Goal: Task Accomplishment & Management: Complete application form

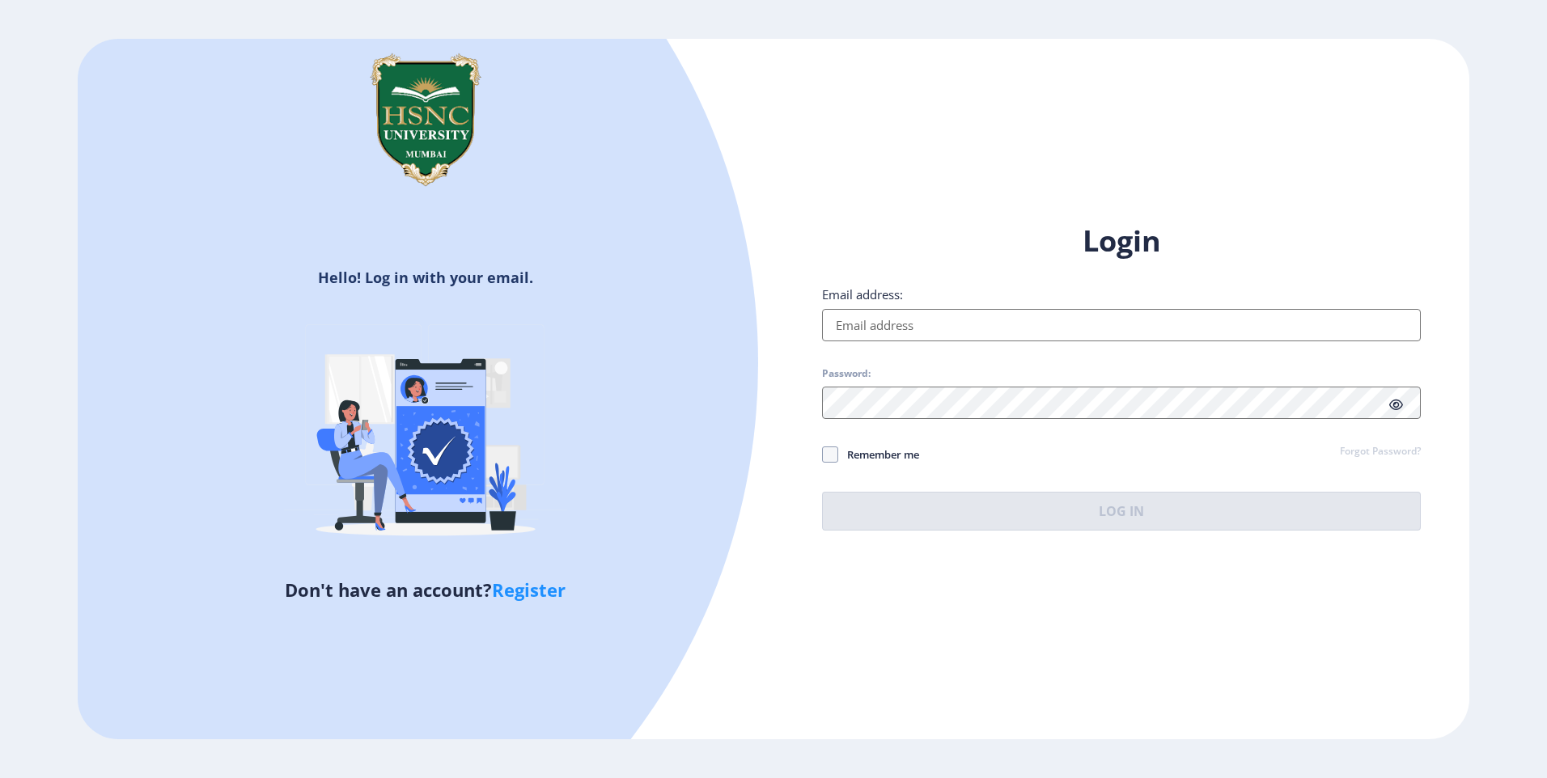
click at [964, 311] on input "Email address:" at bounding box center [1121, 325] width 599 height 32
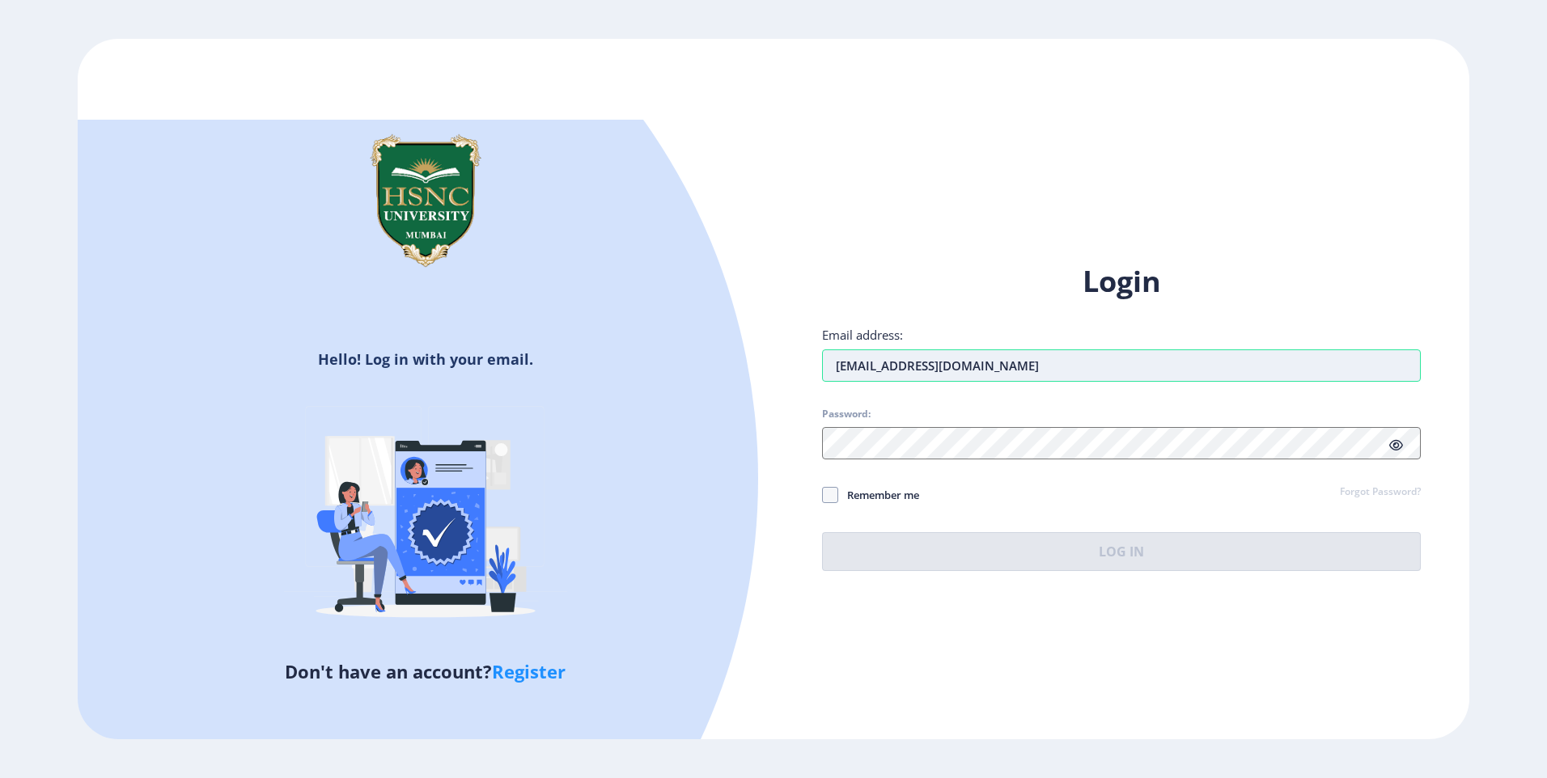
type input "[EMAIL_ADDRESS][DOMAIN_NAME]"
click at [956, 467] on div "Login Email address: [EMAIL_ADDRESS][DOMAIN_NAME] Password: Remember me Forgot …" at bounding box center [1121, 416] width 599 height 309
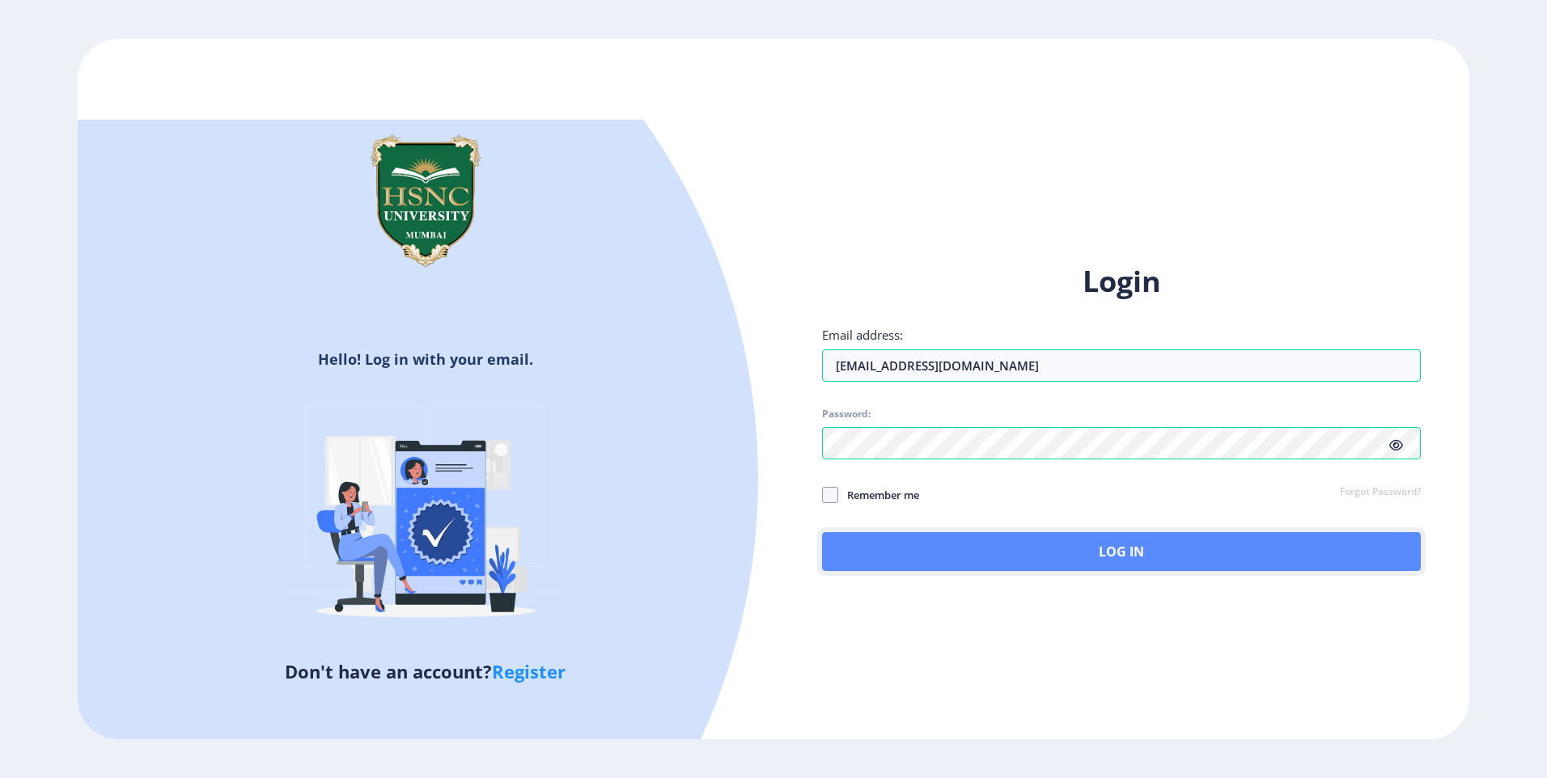
click at [1001, 545] on button "Log In" at bounding box center [1121, 551] width 599 height 39
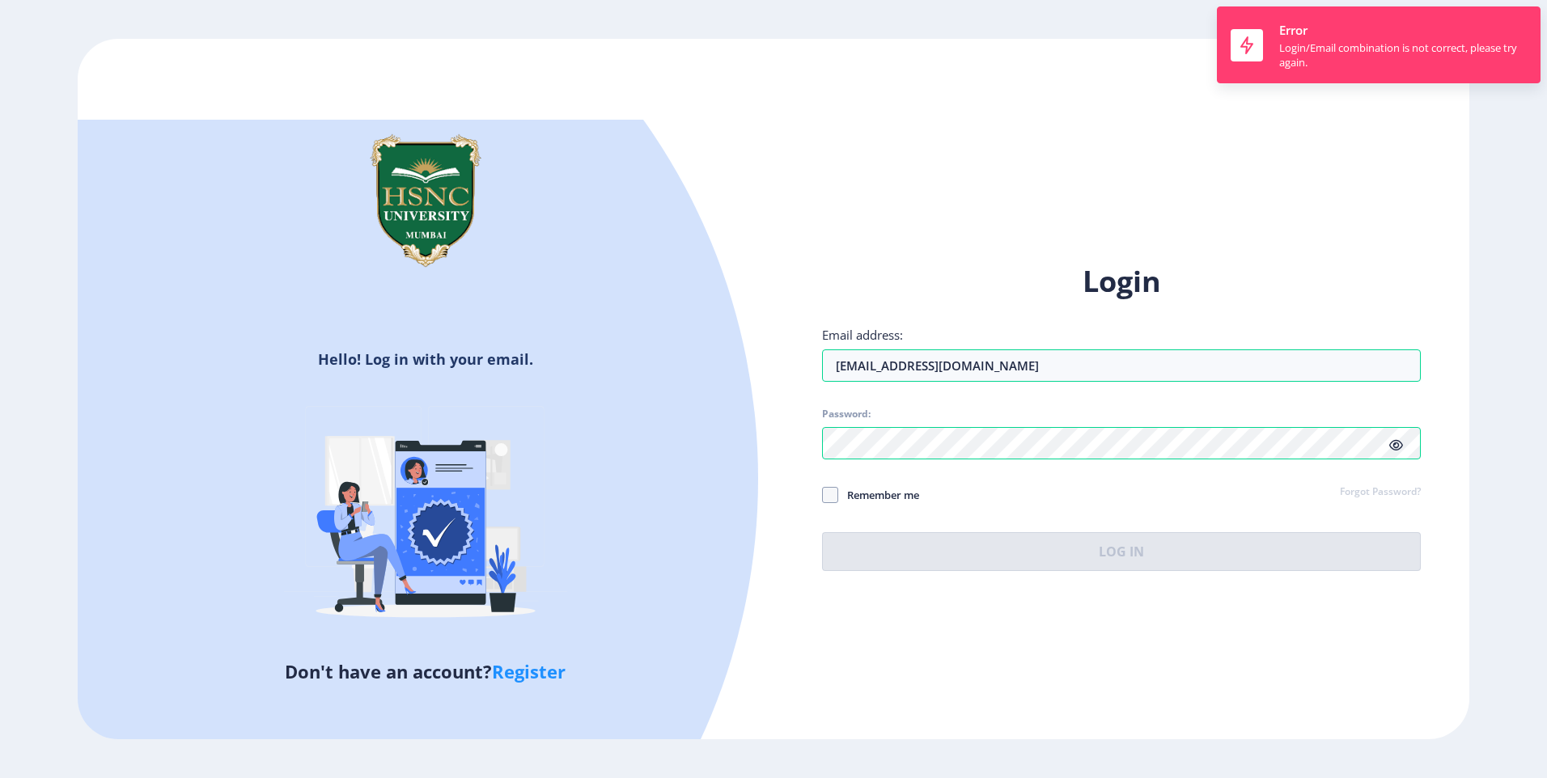
click at [1400, 446] on icon at bounding box center [1396, 445] width 14 height 12
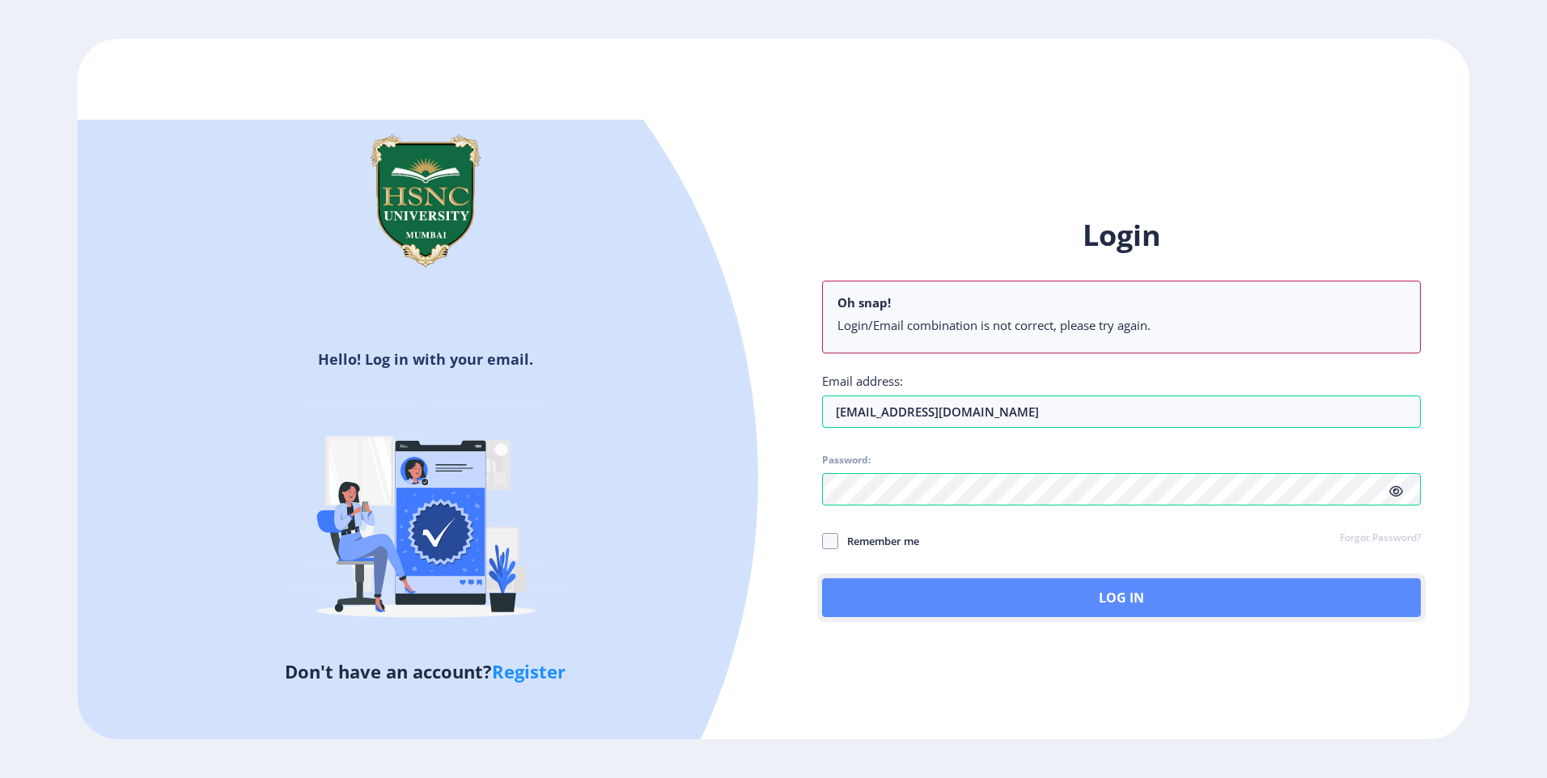
click at [972, 587] on button "Log In" at bounding box center [1121, 597] width 599 height 39
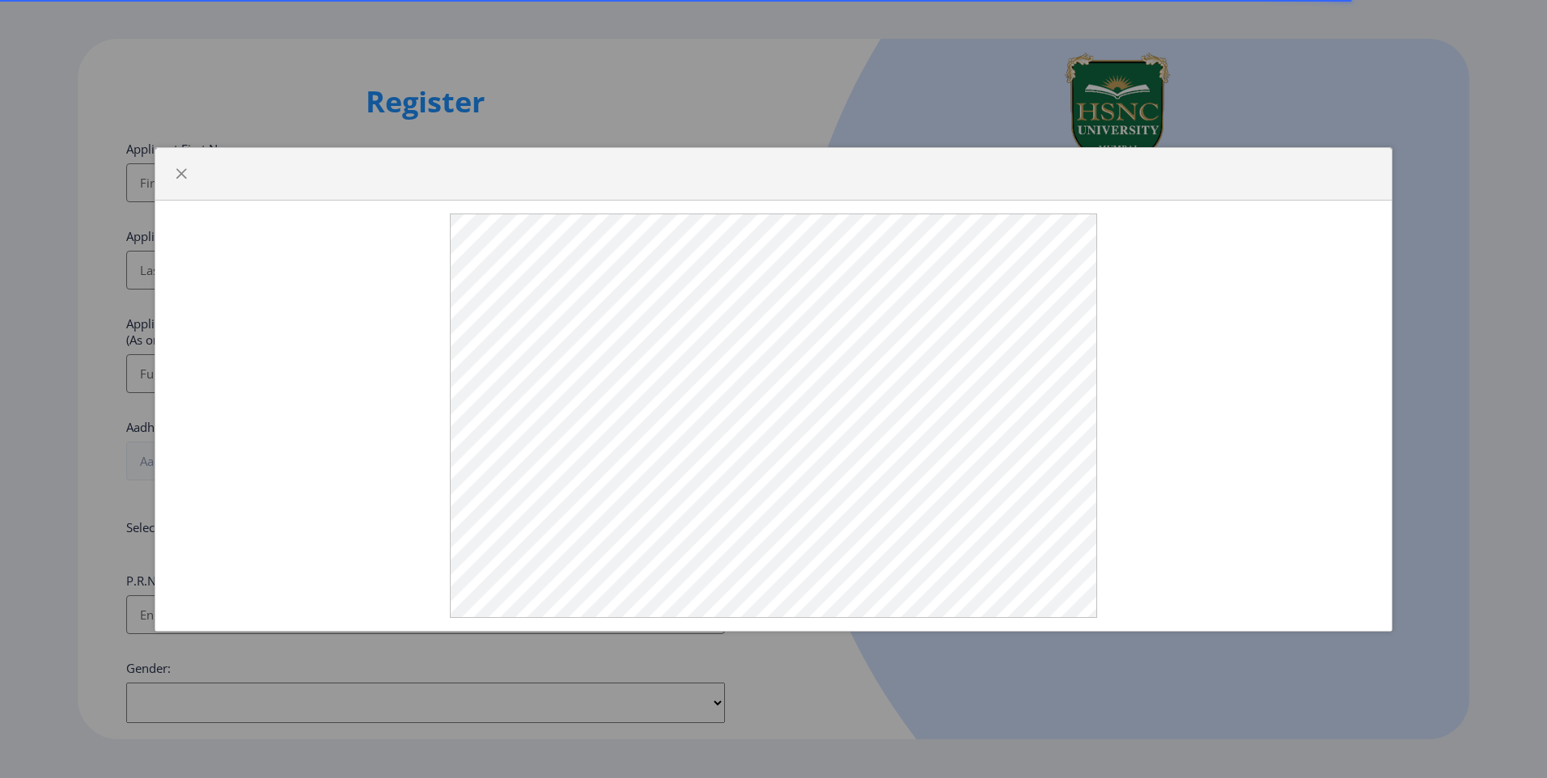
select select
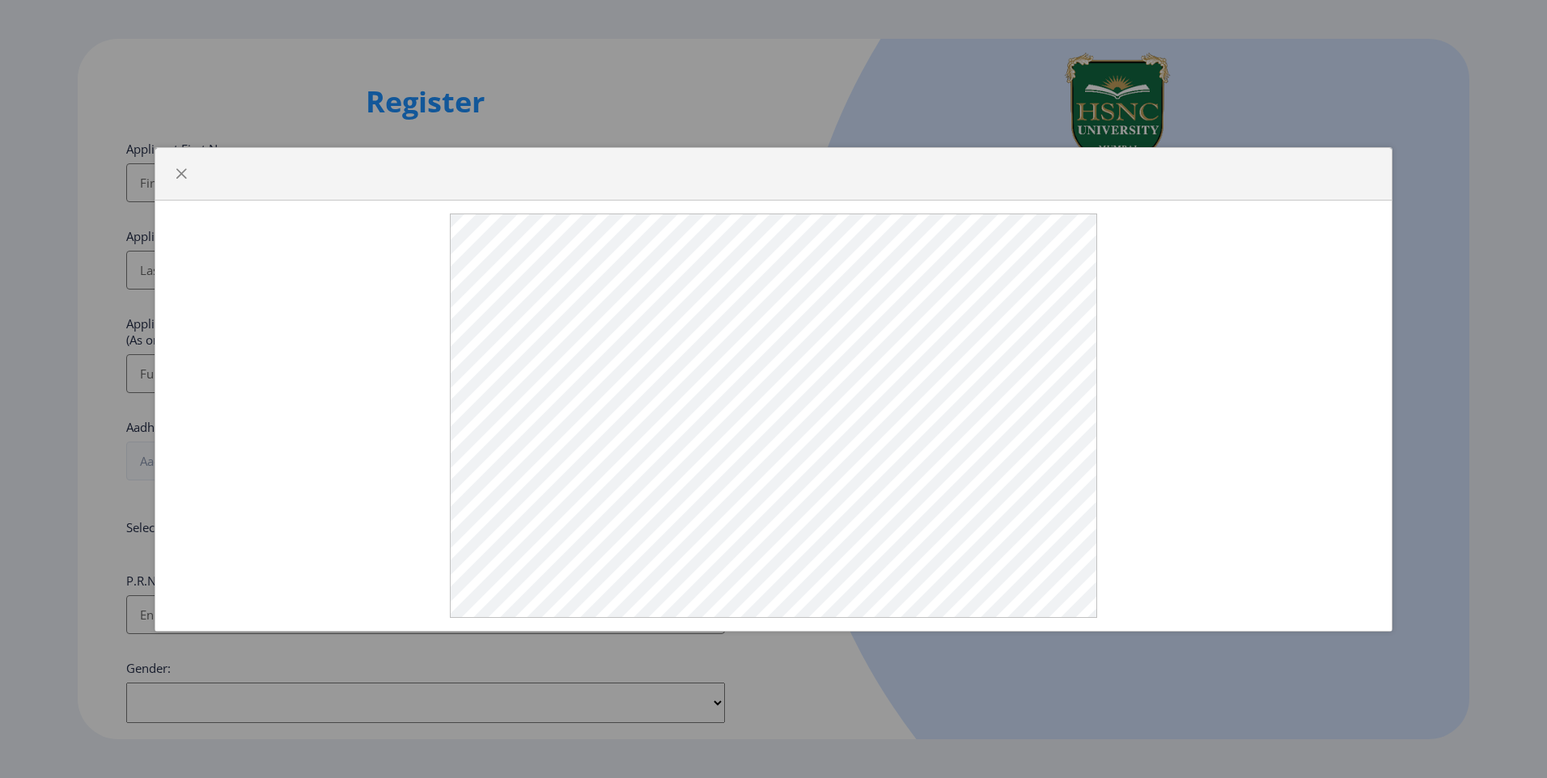
click at [1096, 106] on div at bounding box center [773, 389] width 1547 height 778
click at [176, 176] on span "button" at bounding box center [181, 173] width 13 height 13
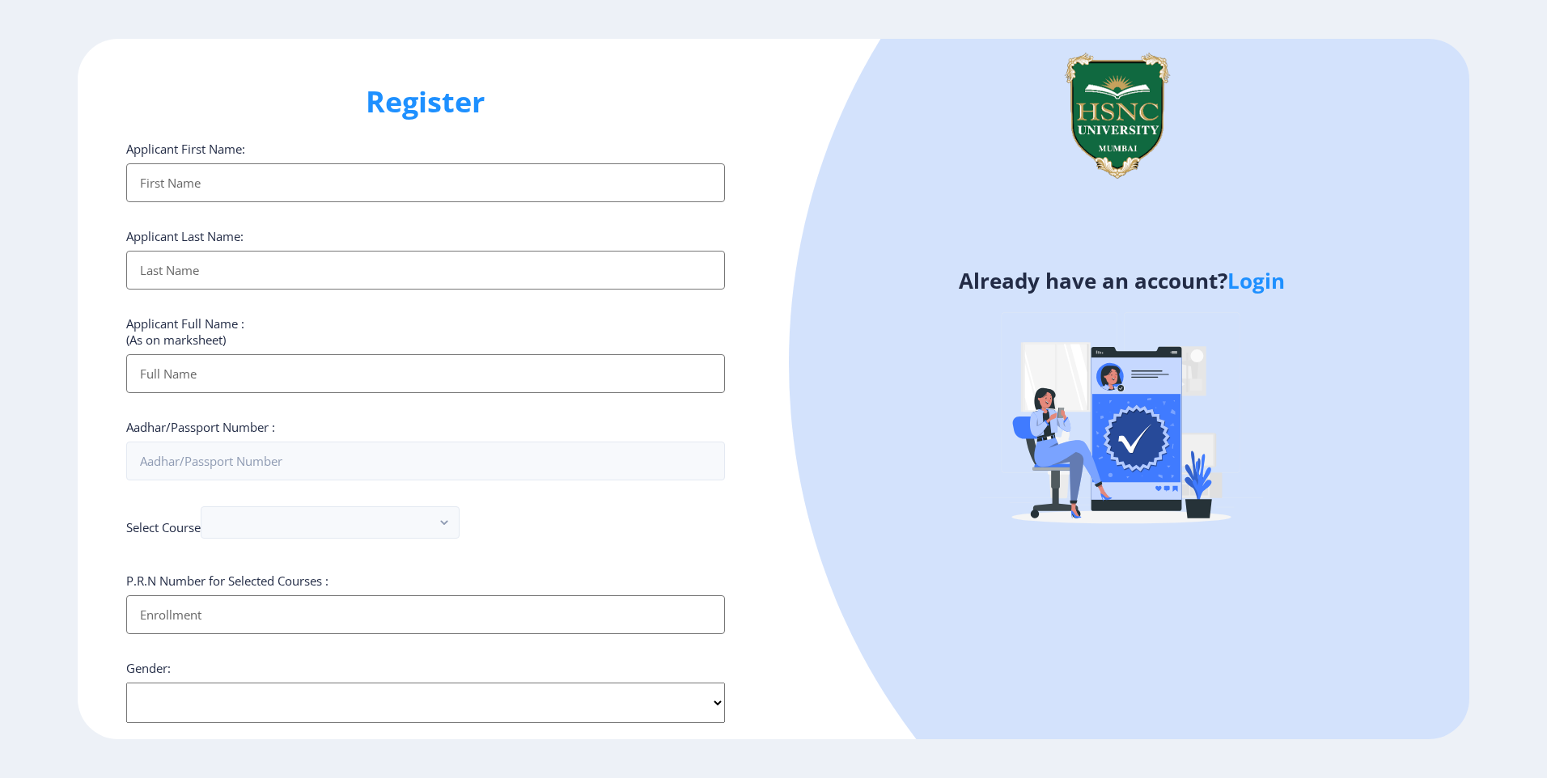
click at [215, 186] on input "Applicant First Name:" at bounding box center [425, 182] width 599 height 39
click at [250, 191] on input "Applicant First Name:" at bounding box center [425, 182] width 599 height 39
click at [1230, 269] on link "Login" at bounding box center [1255, 280] width 57 height 29
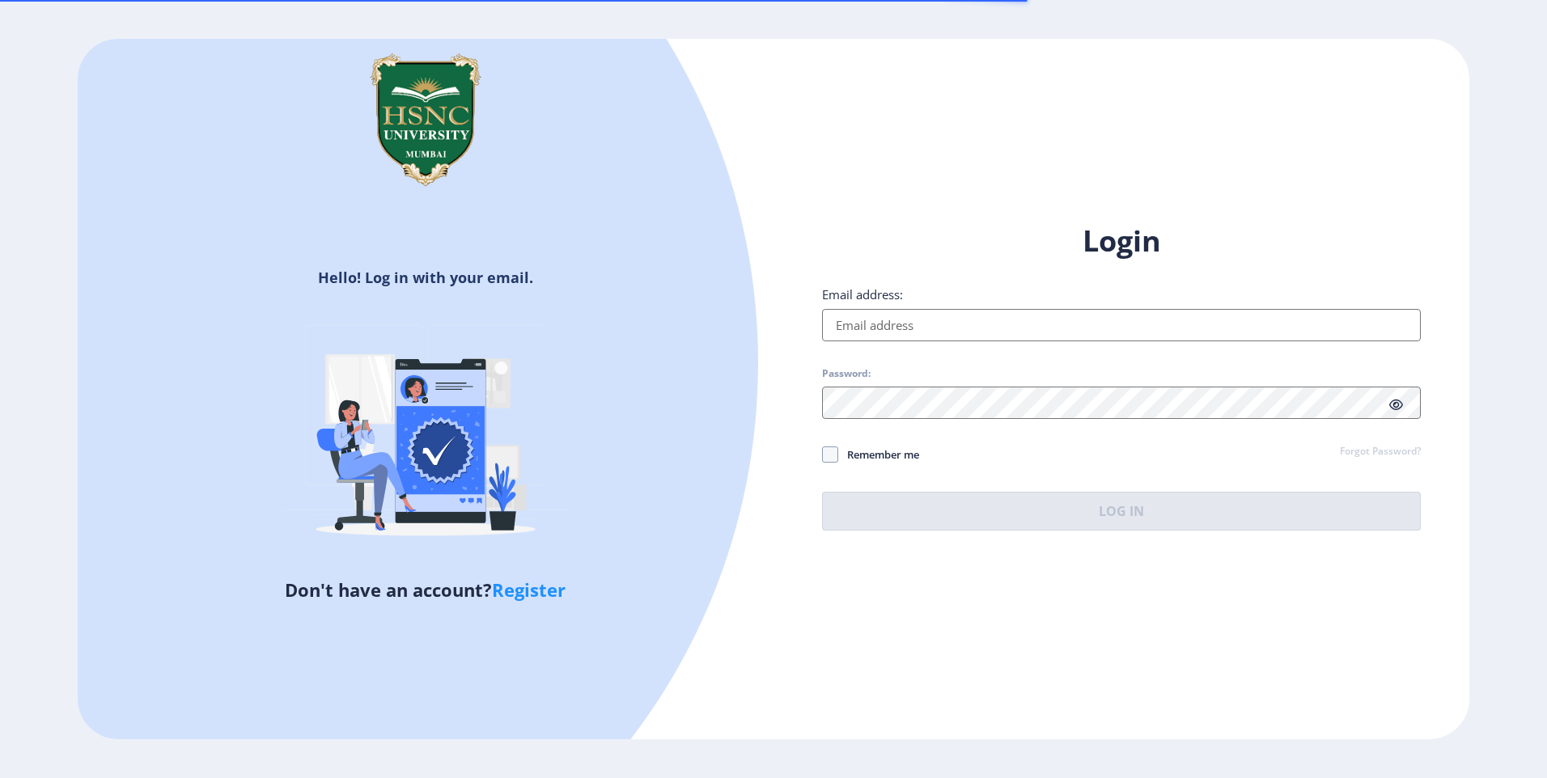
click at [909, 315] on input "Email address:" at bounding box center [1121, 325] width 599 height 32
click at [912, 328] on input "Email address:" at bounding box center [1121, 325] width 599 height 32
type input "[EMAIL_ADDRESS][DOMAIN_NAME]"
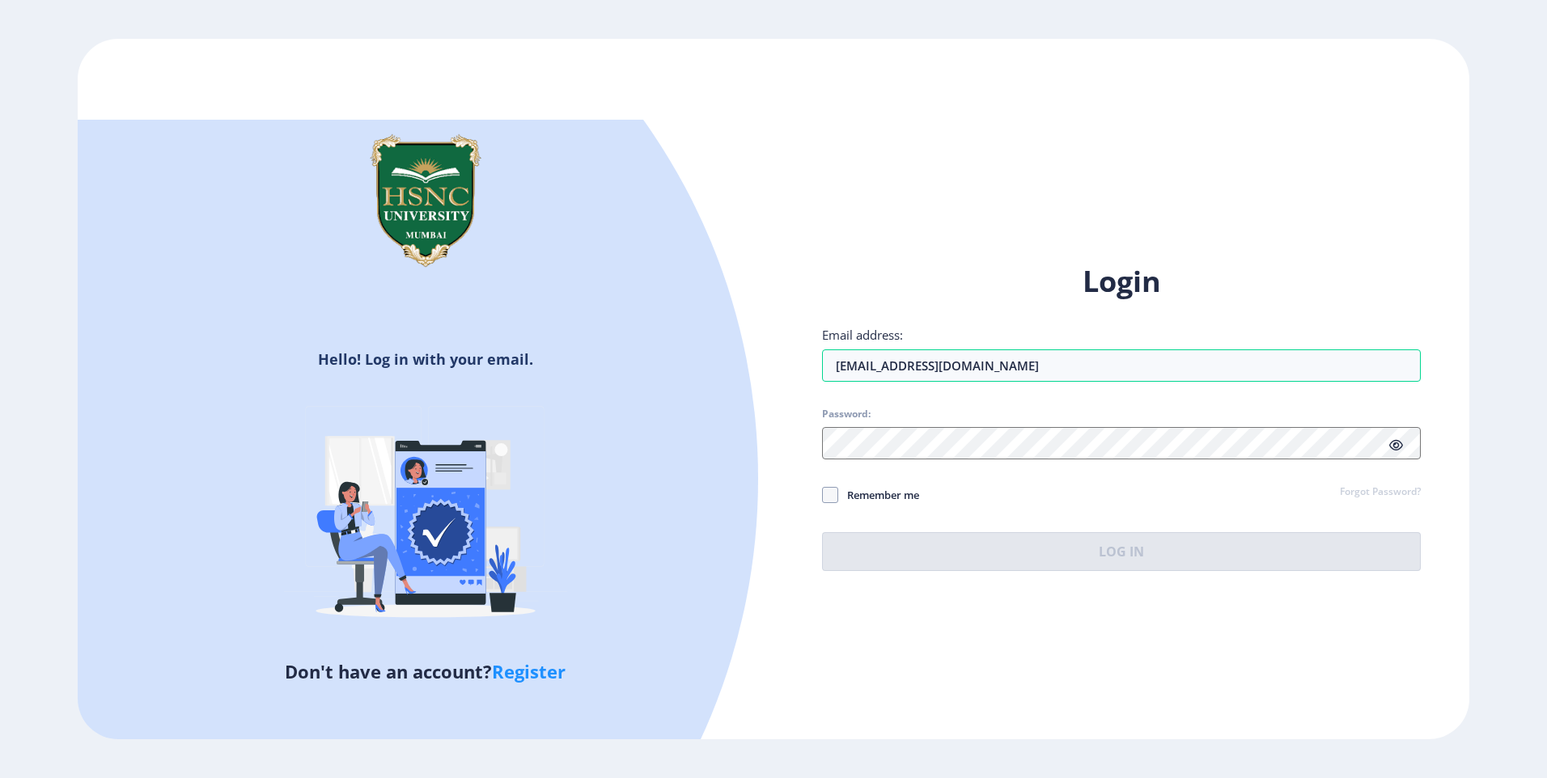
click at [907, 473] on div "Login Email address: [EMAIL_ADDRESS][DOMAIN_NAME] Password: Remember me Forgot …" at bounding box center [1121, 416] width 599 height 309
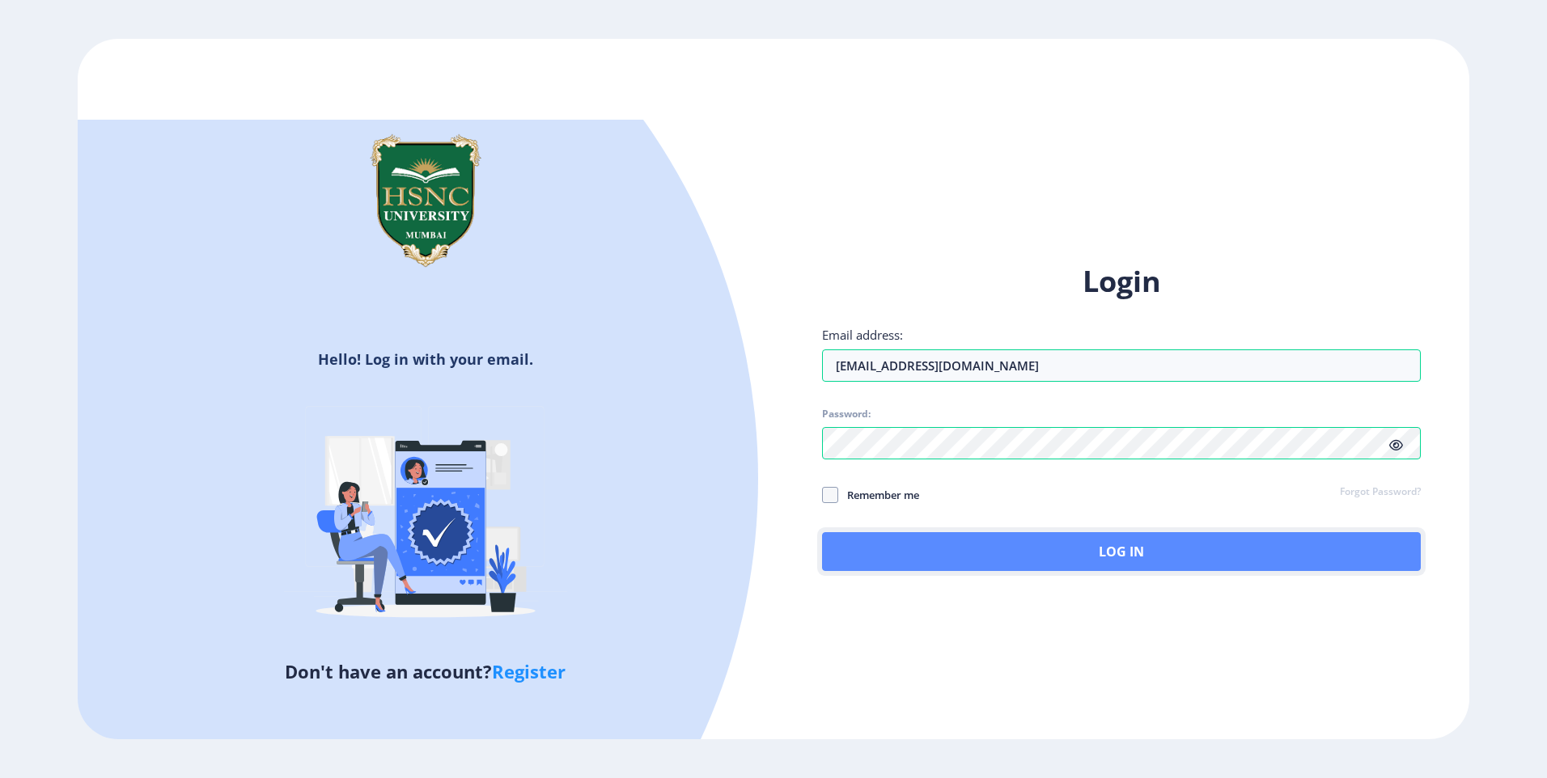
click at [951, 556] on button "Log In" at bounding box center [1121, 551] width 599 height 39
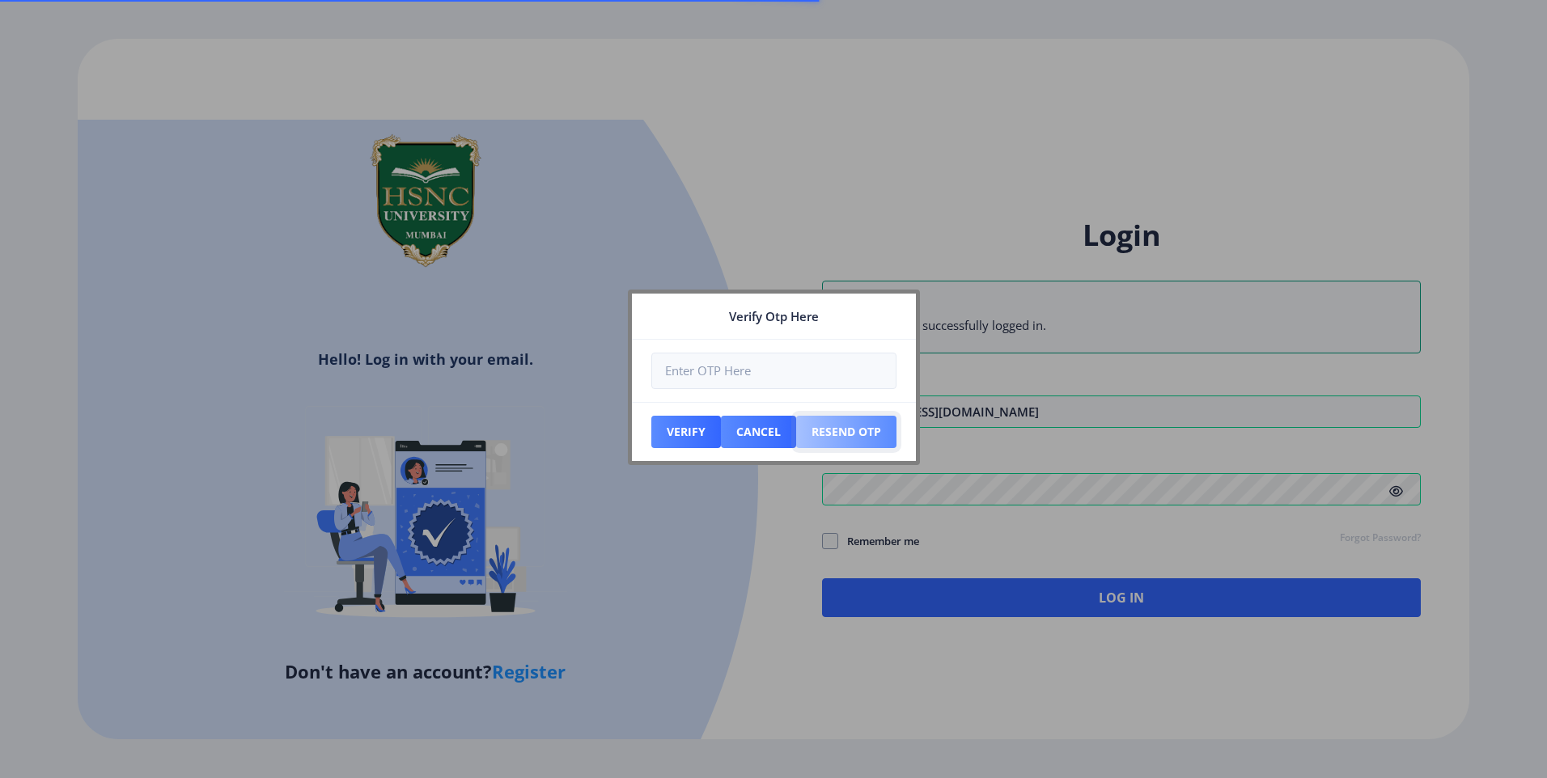
click at [820, 434] on button "Resend Otp" at bounding box center [846, 432] width 100 height 32
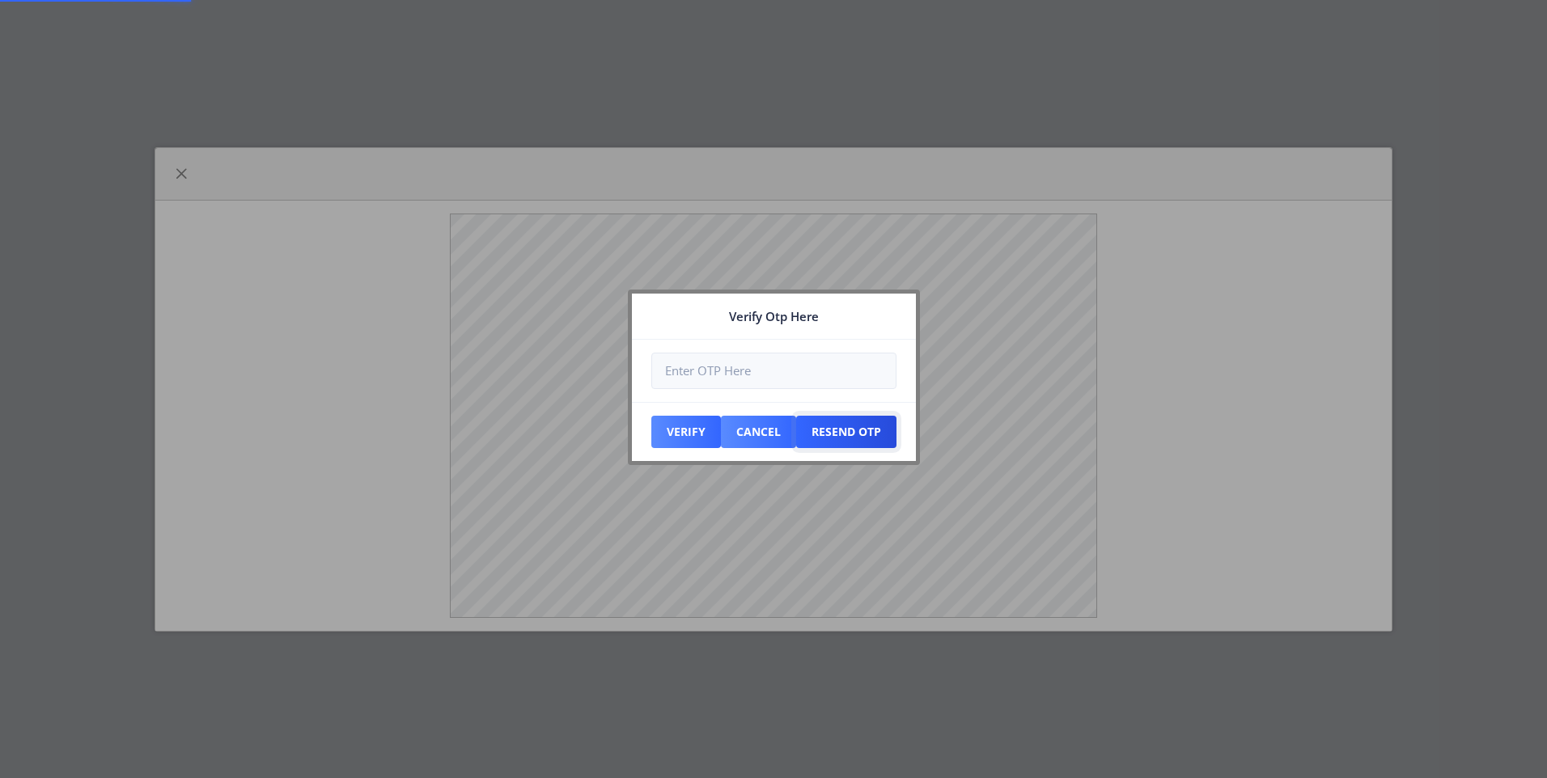
select select
